Goal: Navigation & Orientation: Find specific page/section

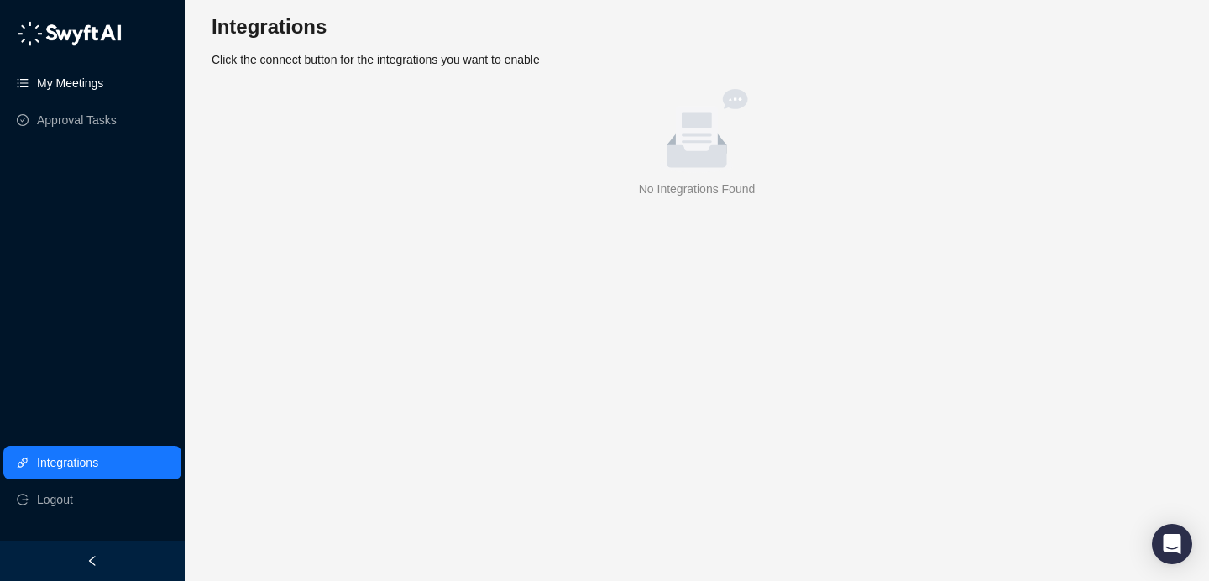
click at [103, 92] on link "My Meetings" at bounding box center [70, 83] width 66 height 34
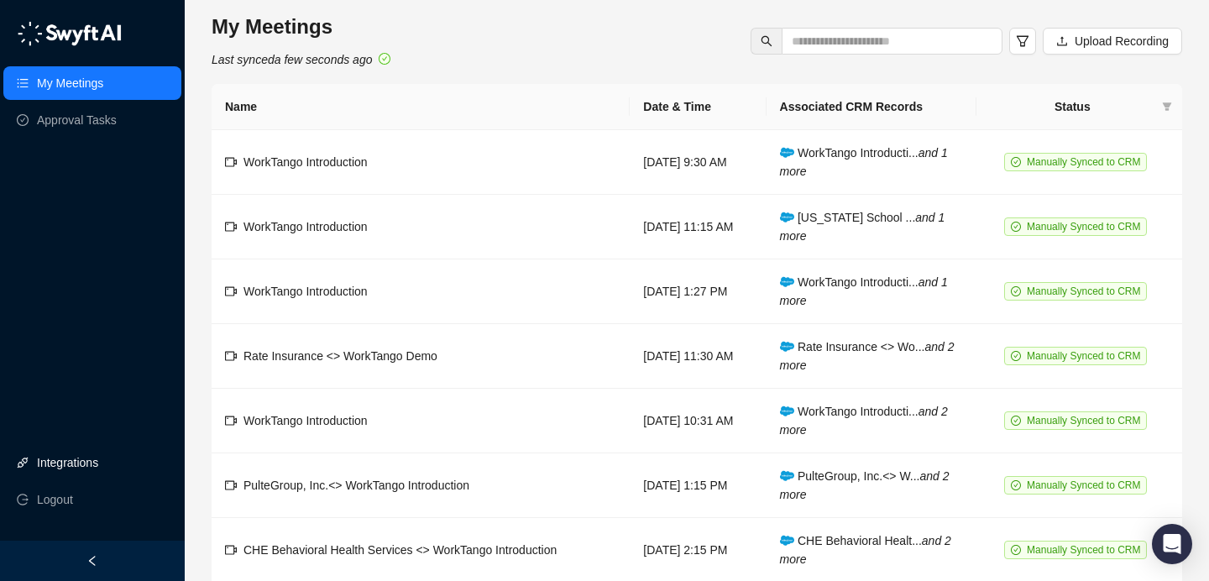
click at [97, 472] on link "Integrations" at bounding box center [67, 463] width 61 height 34
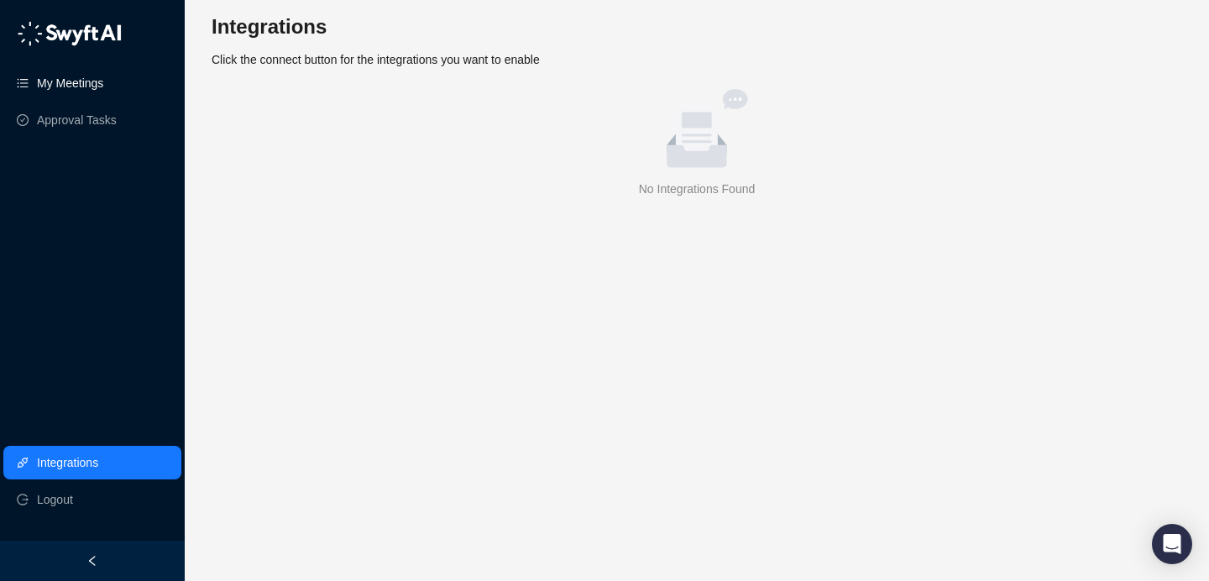
click at [103, 78] on link "My Meetings" at bounding box center [70, 83] width 66 height 34
click at [65, 84] on link "My Meetings" at bounding box center [70, 83] width 66 height 34
